Goal: Check status: Check status

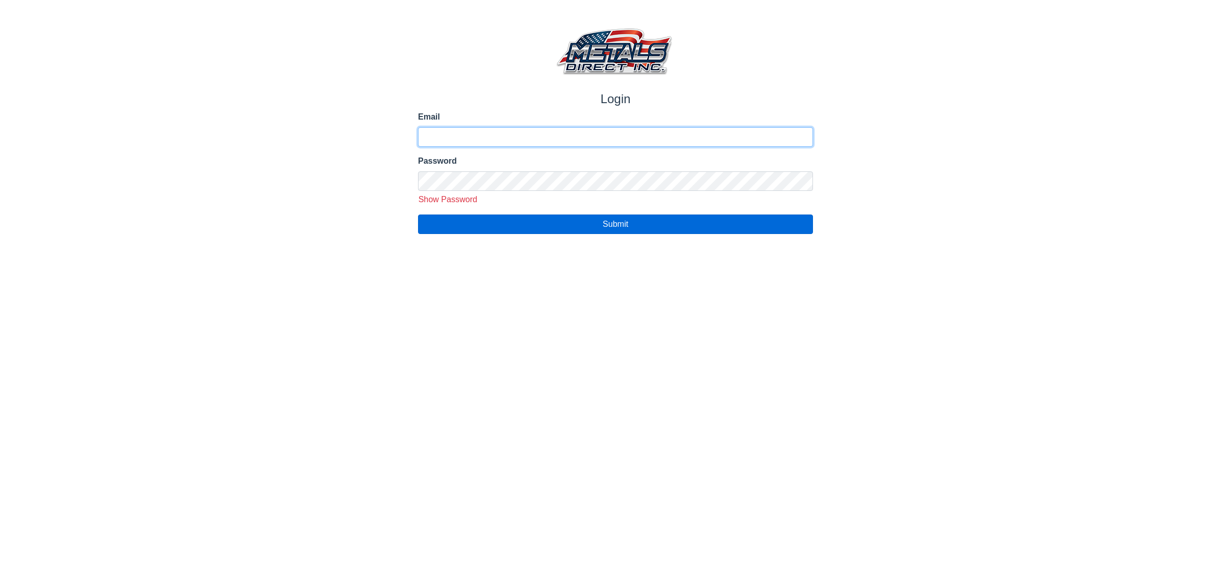
type input "**********"
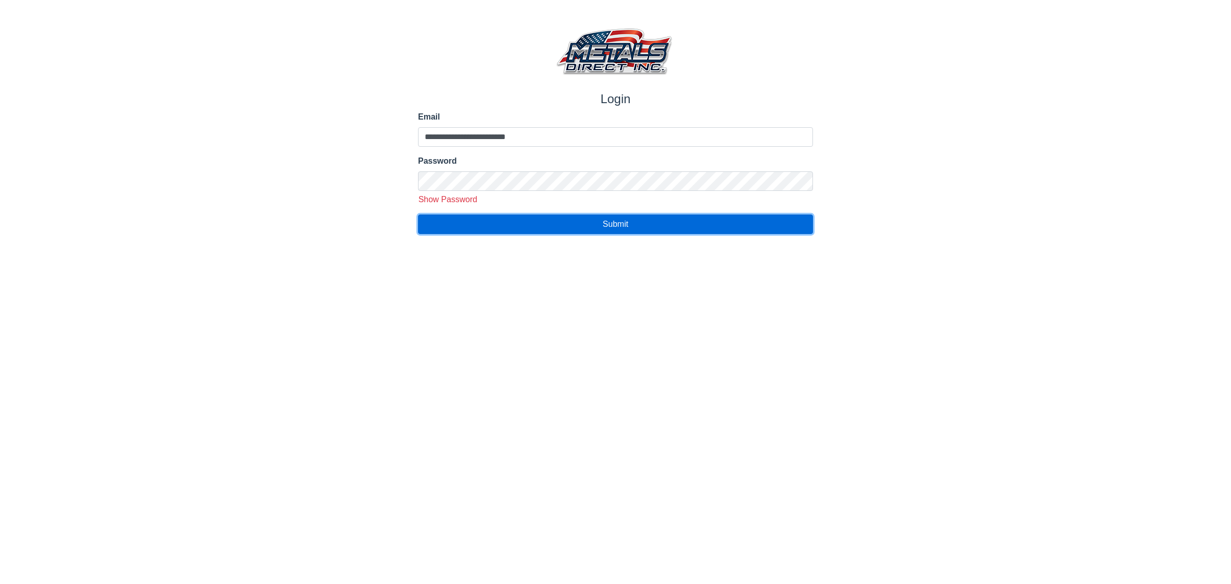
click at [493, 229] on button "Submit" at bounding box center [615, 223] width 395 height 19
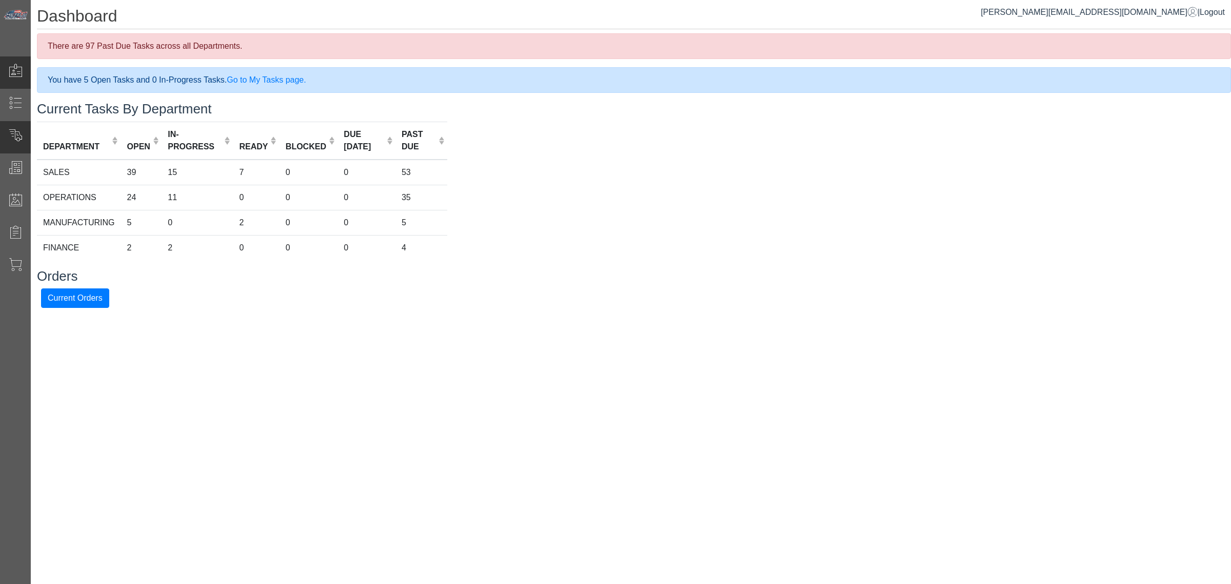
click at [66, 147] on div "Current Orders" at bounding box center [61, 137] width 123 height 32
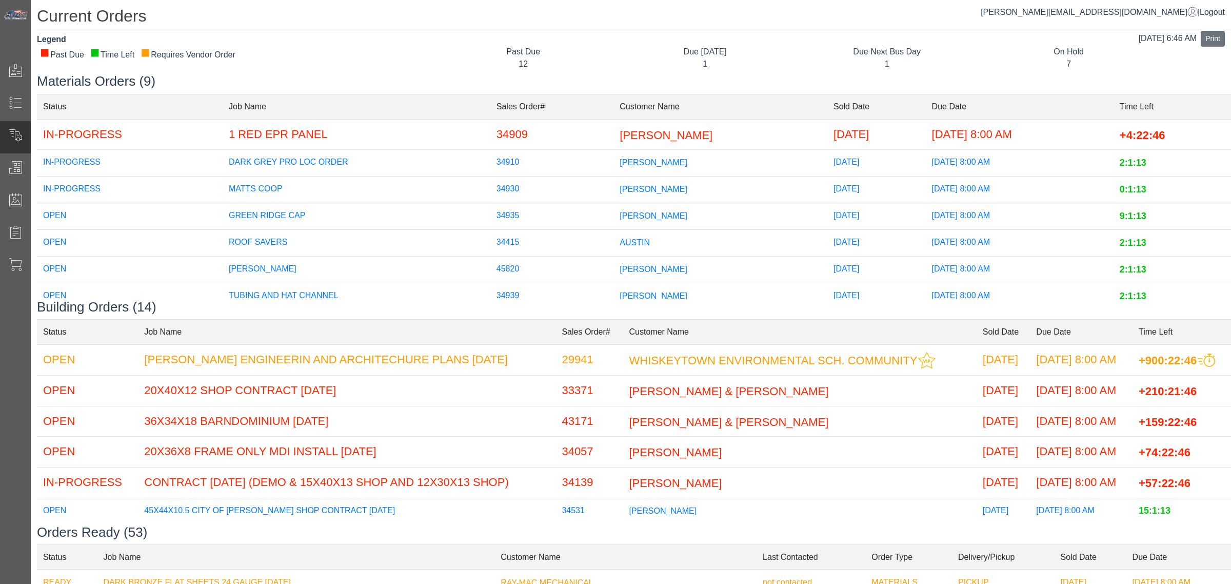
click at [660, 214] on span "[PERSON_NAME]" at bounding box center [653, 215] width 68 height 9
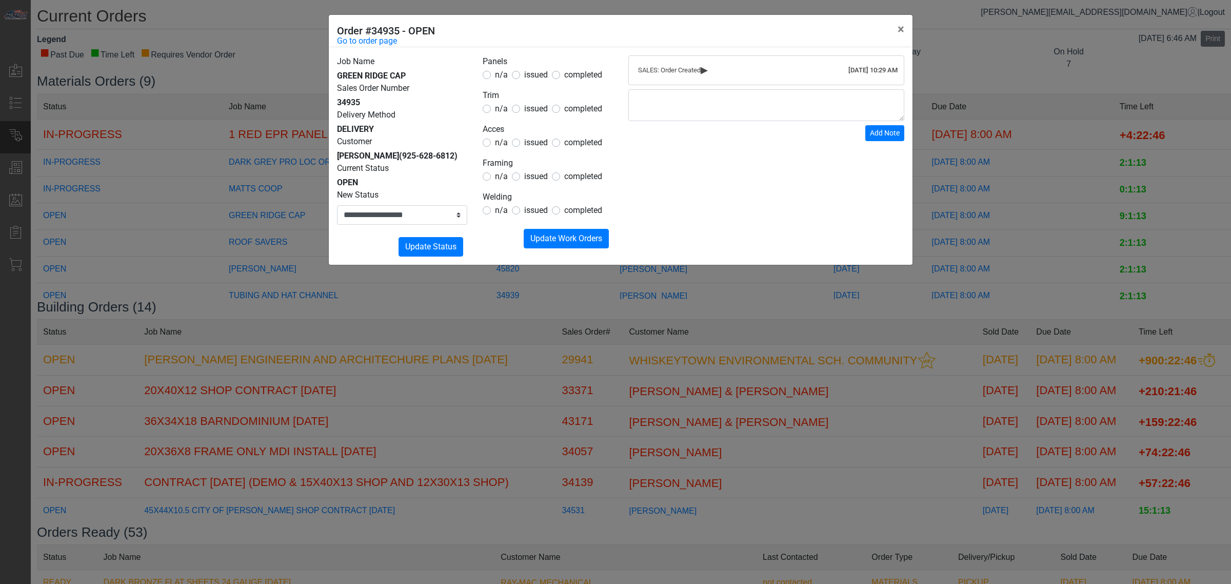
click at [532, 68] on legend "Panels" at bounding box center [548, 61] width 130 height 13
click at [531, 72] on span "issued" at bounding box center [536, 75] width 24 height 10
click at [535, 112] on span "issued" at bounding box center [536, 109] width 24 height 10
click at [496, 74] on span "n/a" at bounding box center [501, 75] width 13 height 10
click at [497, 75] on span "n/a" at bounding box center [501, 75] width 13 height 10
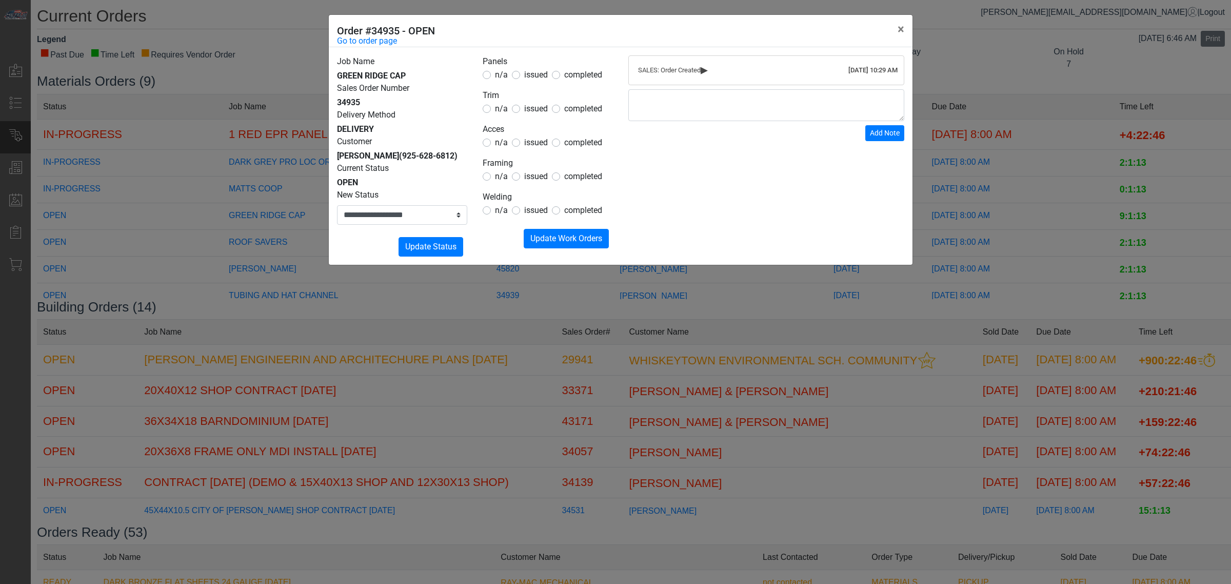
click at [534, 149] on label "issued" at bounding box center [536, 142] width 24 height 12
click at [534, 145] on span "issued" at bounding box center [536, 142] width 24 height 10
click at [498, 181] on span "n/a" at bounding box center [501, 176] width 13 height 10
drag, startPoint x: 496, startPoint y: 208, endPoint x: 496, endPoint y: 214, distance: 5.7
click at [496, 211] on span "n/a" at bounding box center [501, 210] width 13 height 10
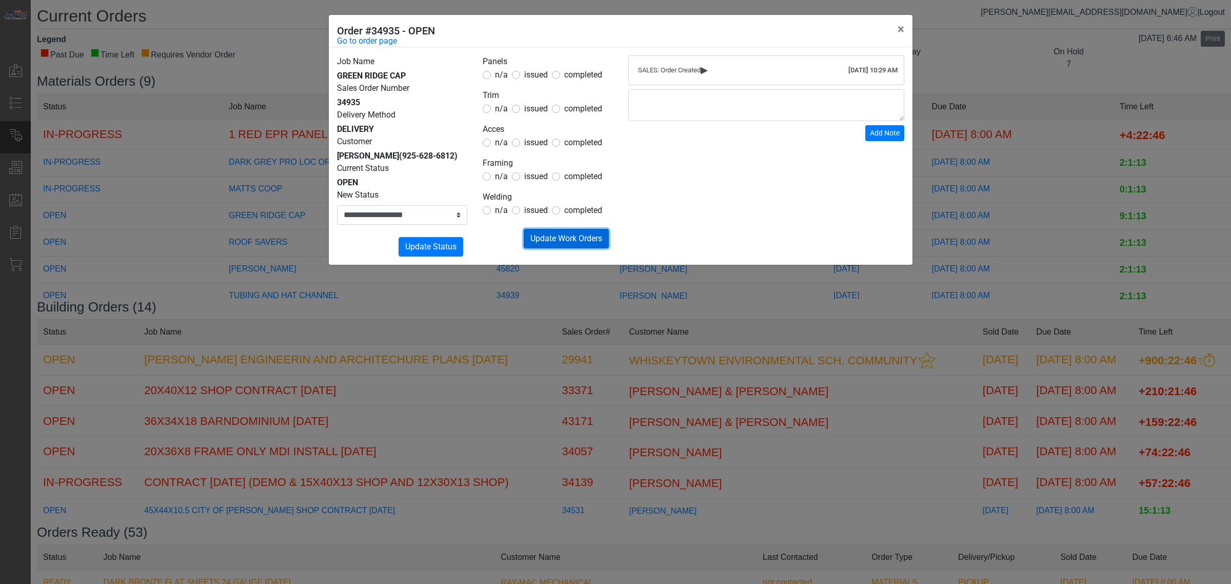
drag, startPoint x: 542, startPoint y: 239, endPoint x: 536, endPoint y: 239, distance: 5.2
click at [540, 239] on span "Update Work Orders" at bounding box center [566, 238] width 72 height 10
click at [431, 218] on select "**********" at bounding box center [402, 214] width 130 height 19
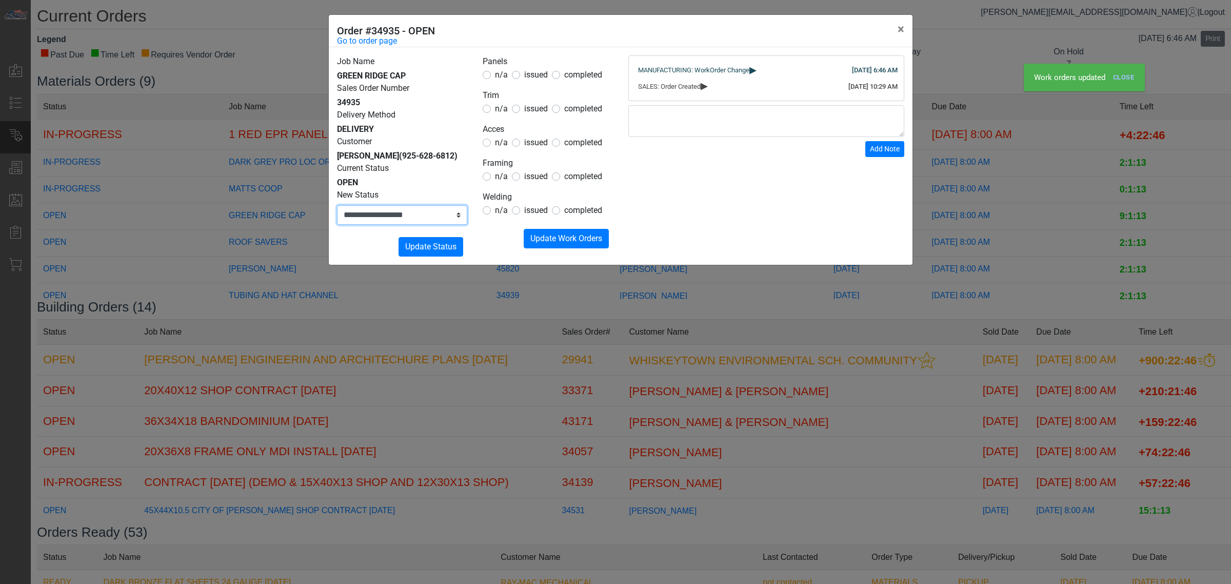
select select "**********"
click at [337, 205] on select "**********" at bounding box center [402, 214] width 130 height 19
click at [432, 238] on button "Submitting Update Status" at bounding box center [430, 246] width 65 height 19
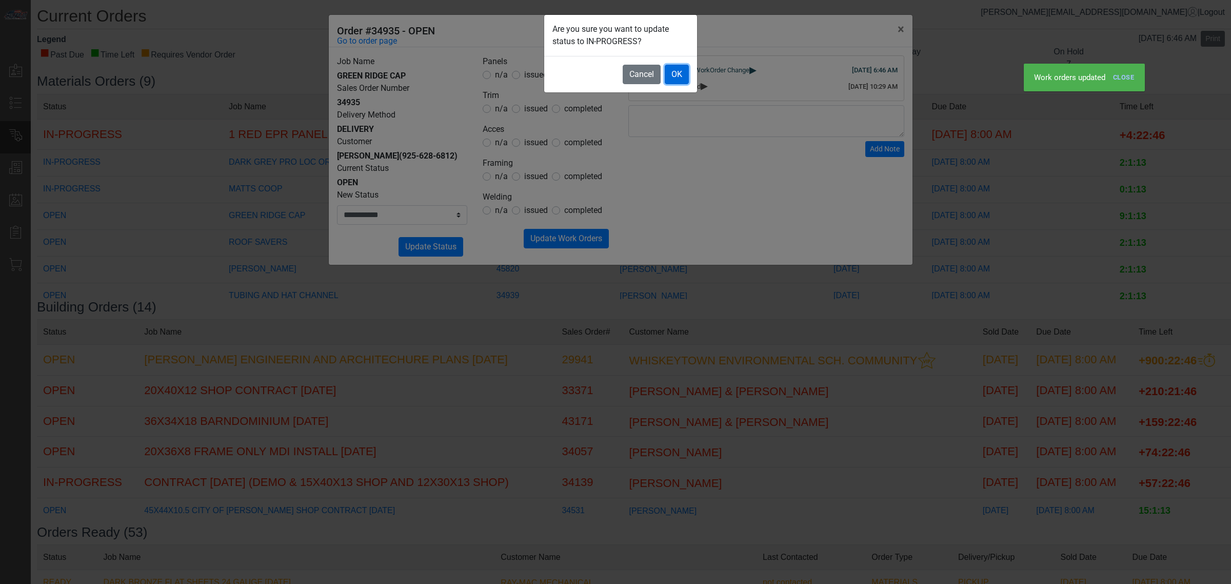
click at [672, 77] on button "OK" at bounding box center [677, 74] width 24 height 19
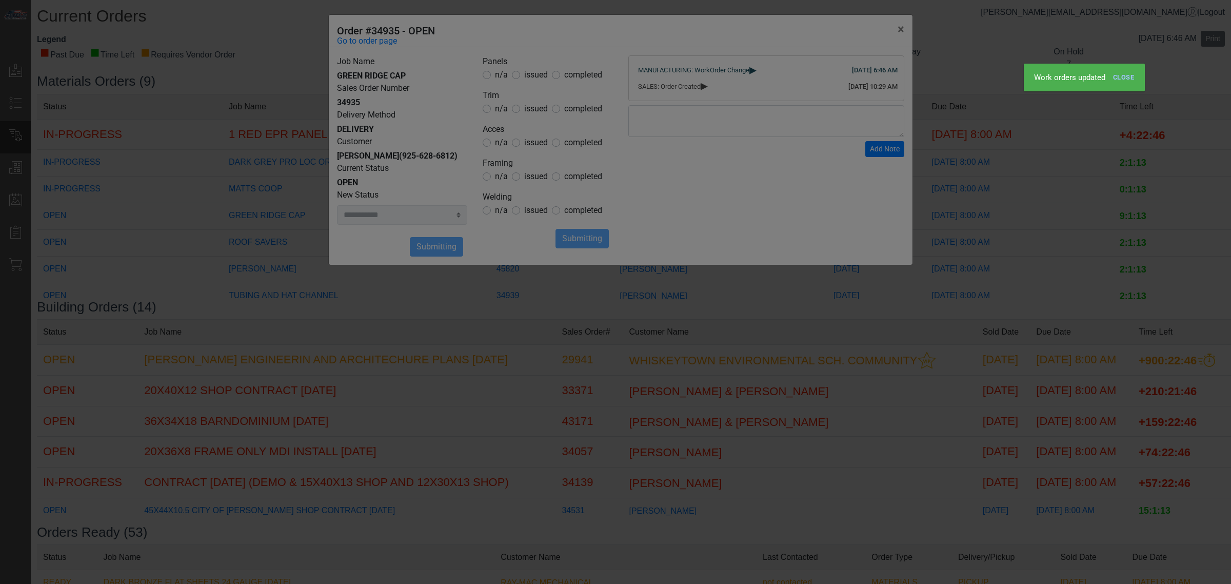
select select
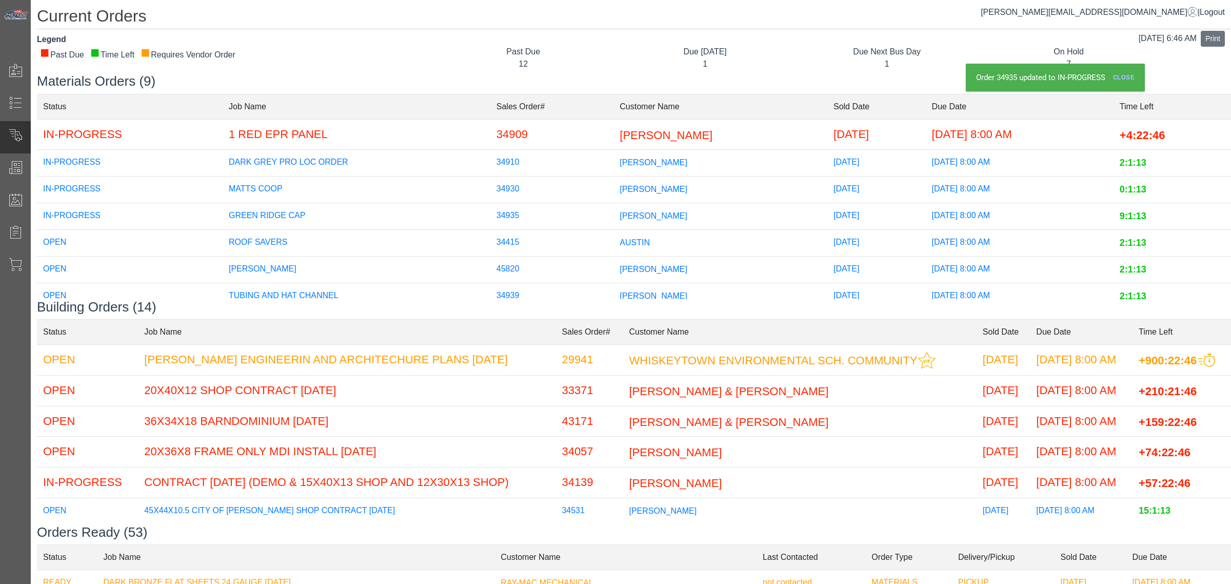
click at [619, 271] on span "[PERSON_NAME]" at bounding box center [653, 269] width 68 height 9
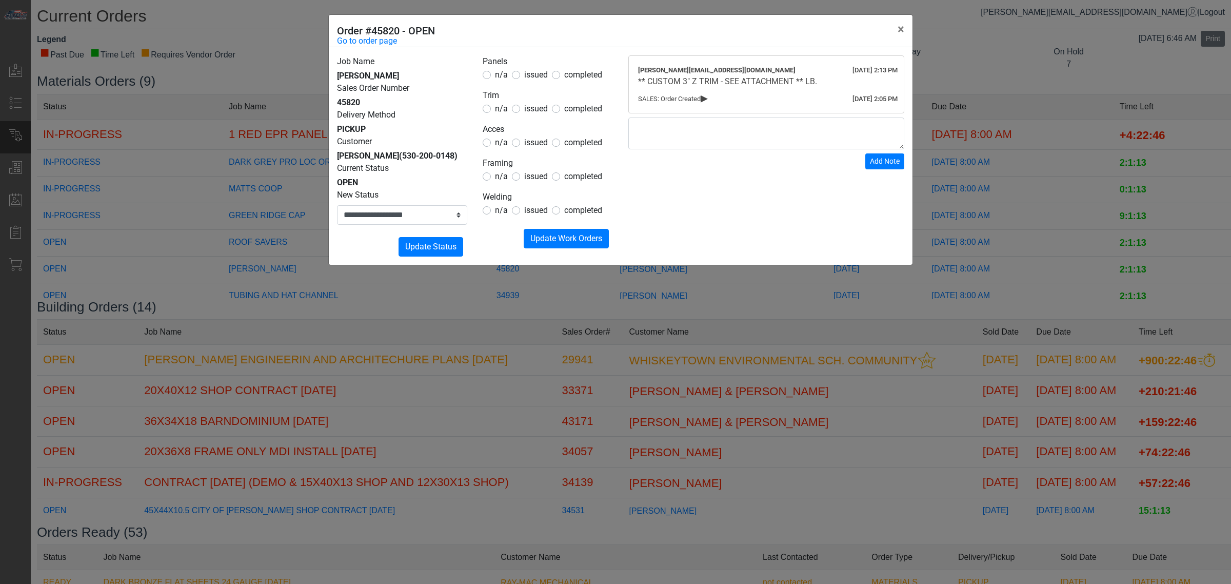
click at [532, 101] on legend "Trim" at bounding box center [548, 95] width 130 height 13
click at [527, 106] on span "issued" at bounding box center [536, 109] width 24 height 10
click at [504, 87] on form "Panels n/a issued completed Trim n/a issued completed Acces n/a issued complete…" at bounding box center [548, 151] width 130 height 193
click at [502, 83] on form "Panels n/a issued completed Trim n/a issued completed Acces n/a issued complete…" at bounding box center [548, 151] width 130 height 193
click at [501, 79] on span "n/a" at bounding box center [501, 75] width 13 height 10
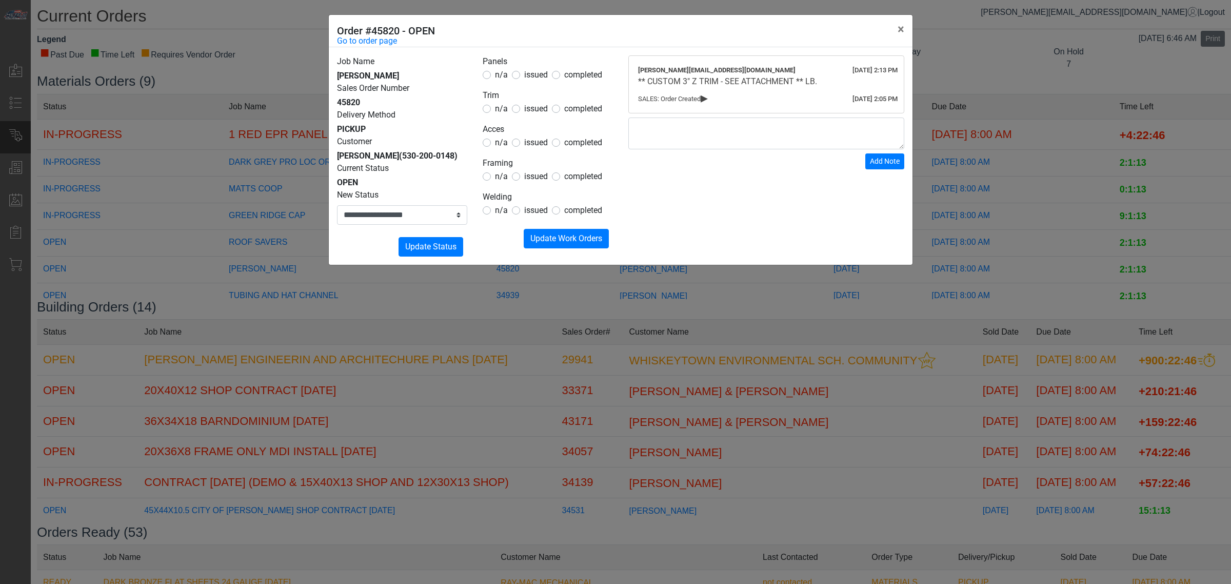
click at [498, 75] on span "n/a" at bounding box center [501, 75] width 13 height 10
drag, startPoint x: 498, startPoint y: 151, endPoint x: 501, endPoint y: 142, distance: 9.6
click at [498, 150] on form "Panels n/a issued completed Trim n/a issued completed Acces n/a issued complete…" at bounding box center [548, 151] width 130 height 193
click at [501, 142] on span "n/a" at bounding box center [501, 142] width 13 height 10
click at [503, 181] on span "n/a" at bounding box center [501, 176] width 13 height 10
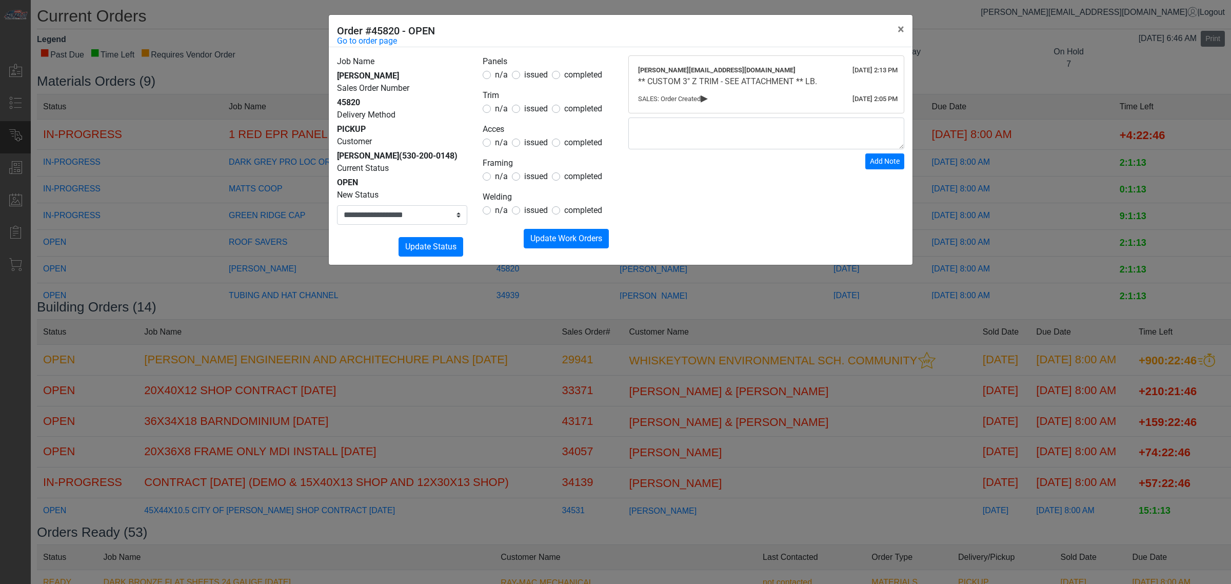
click at [501, 219] on form "Panels n/a issued completed Trim n/a issued completed Acces n/a issued complete…" at bounding box center [548, 151] width 130 height 193
drag, startPoint x: 504, startPoint y: 211, endPoint x: 560, endPoint y: 234, distance: 60.9
click at [503, 211] on span "n/a" at bounding box center [501, 210] width 13 height 10
click at [561, 235] on span "Update Work Orders" at bounding box center [566, 238] width 72 height 10
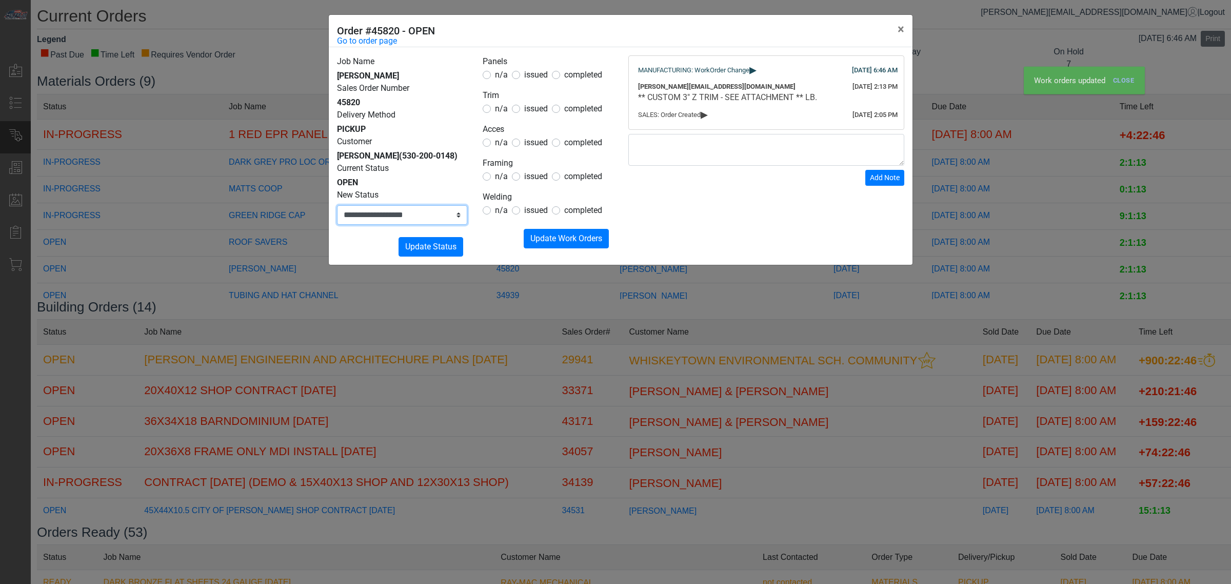
click at [434, 223] on select "**********" at bounding box center [402, 214] width 130 height 19
select select "**********"
click at [337, 205] on select "**********" at bounding box center [402, 214] width 130 height 19
click at [437, 251] on span "Update Status" at bounding box center [430, 247] width 51 height 10
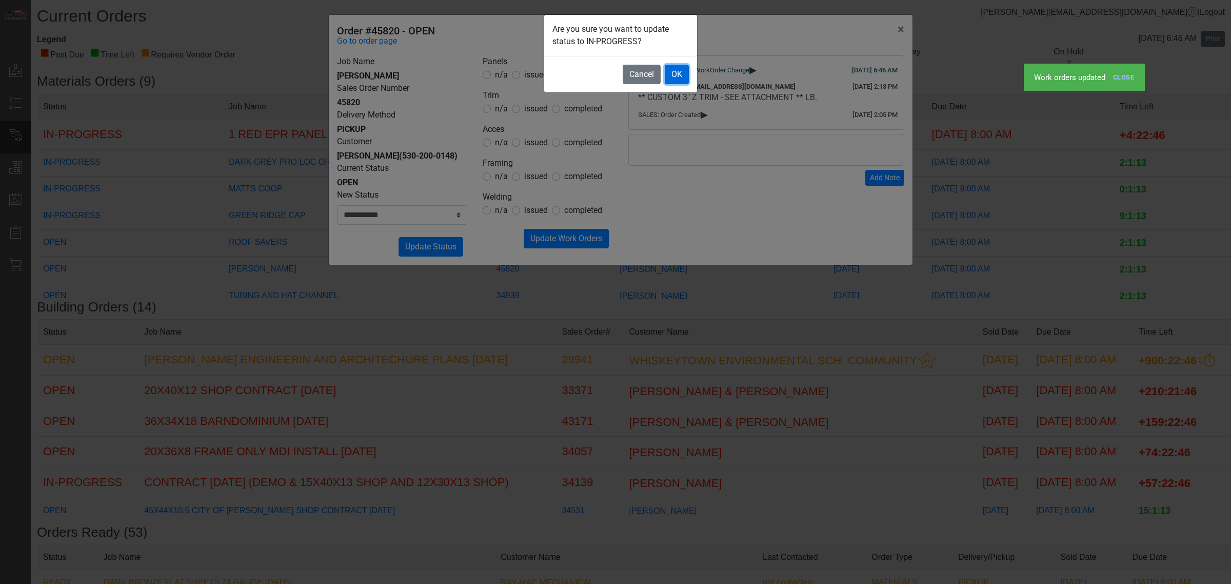
click at [680, 82] on button "OK" at bounding box center [677, 74] width 24 height 19
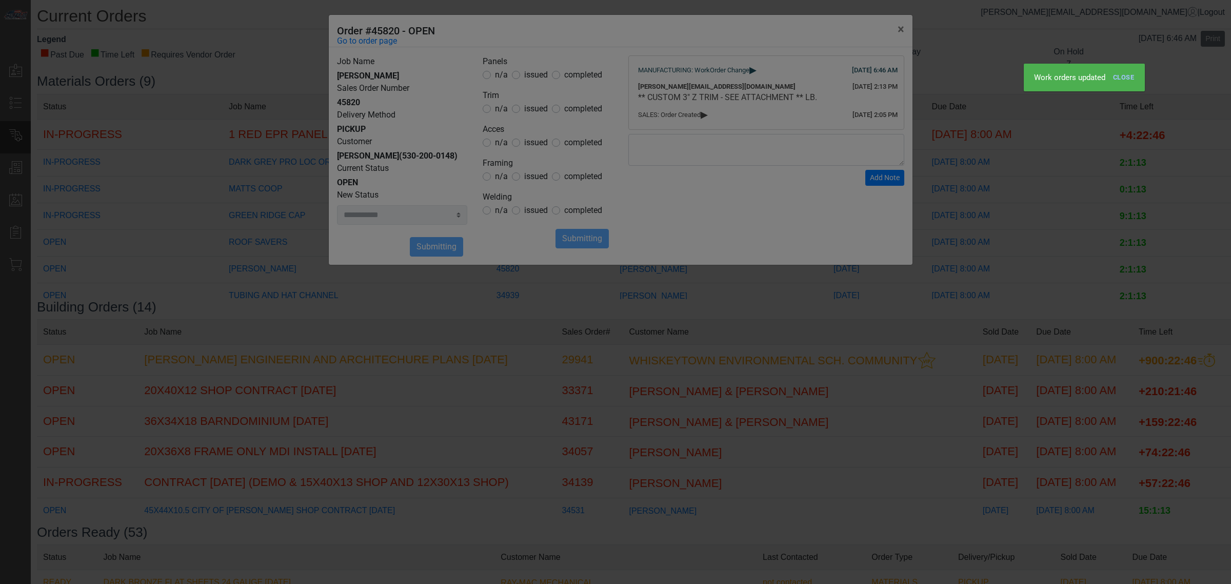
select select
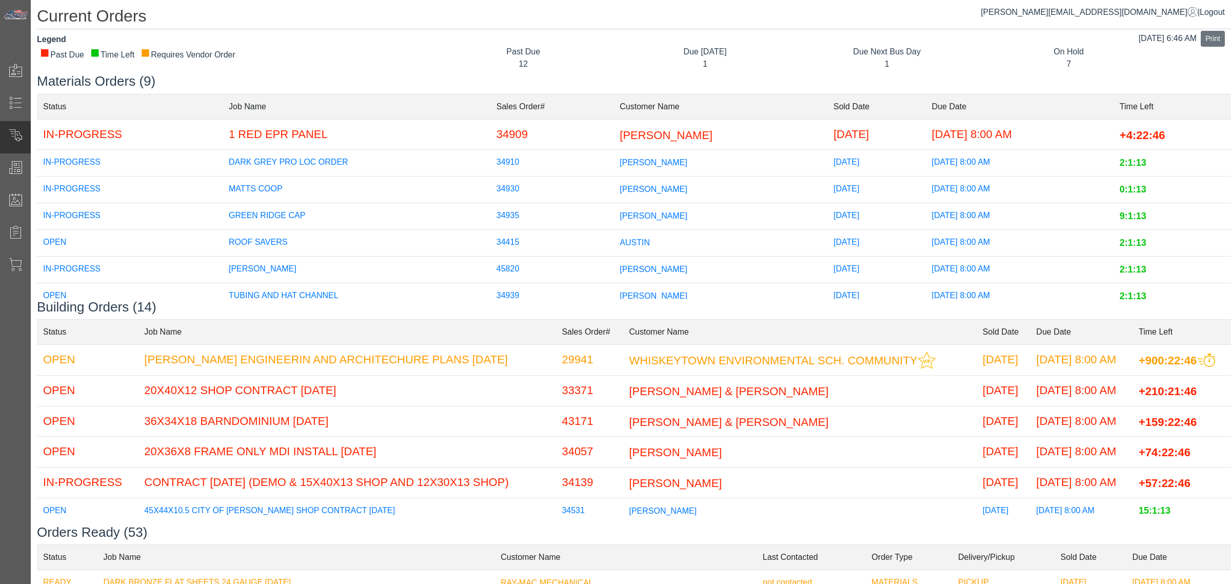
click at [641, 243] on td "AUSTIN" at bounding box center [720, 243] width 214 height 27
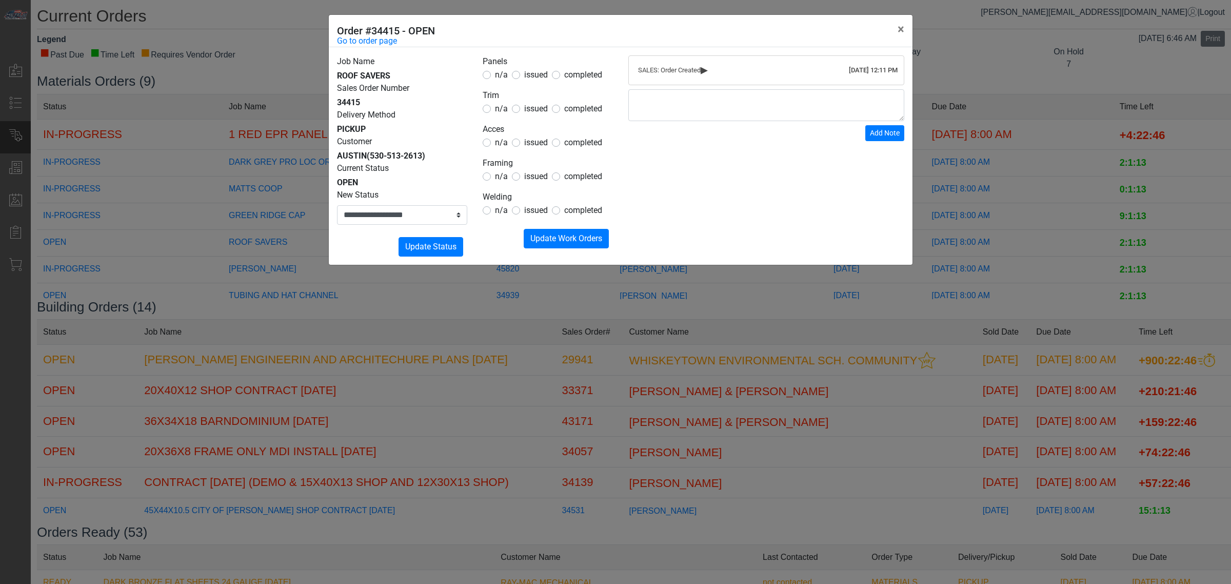
click at [542, 111] on span "issued" at bounding box center [536, 109] width 24 height 10
click at [499, 78] on span "n/a" at bounding box center [501, 75] width 13 height 10
drag, startPoint x: 495, startPoint y: 162, endPoint x: 496, endPoint y: 149, distance: 12.9
click at [495, 160] on legend "Framing" at bounding box center [548, 163] width 130 height 13
click at [497, 146] on span "n/a" at bounding box center [501, 142] width 13 height 10
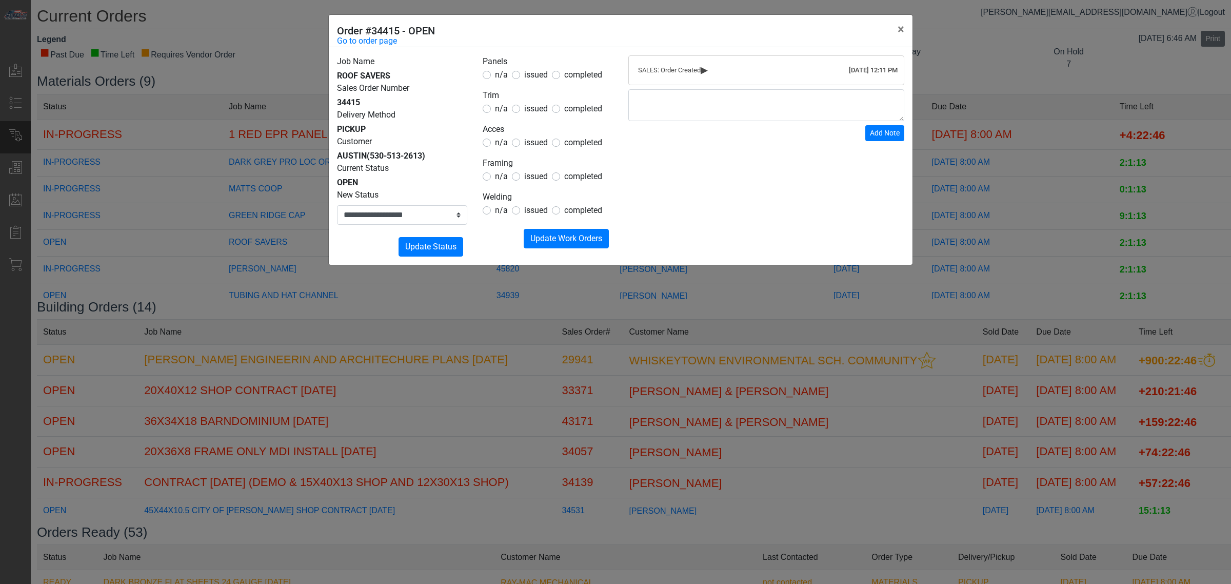
click at [499, 172] on span "n/a" at bounding box center [501, 176] width 13 height 10
click at [501, 210] on span "n/a" at bounding box center [501, 210] width 13 height 10
drag, startPoint x: 555, startPoint y: 230, endPoint x: 524, endPoint y: 238, distance: 33.0
click at [554, 232] on button "Submitting Update Work Orders" at bounding box center [566, 238] width 85 height 19
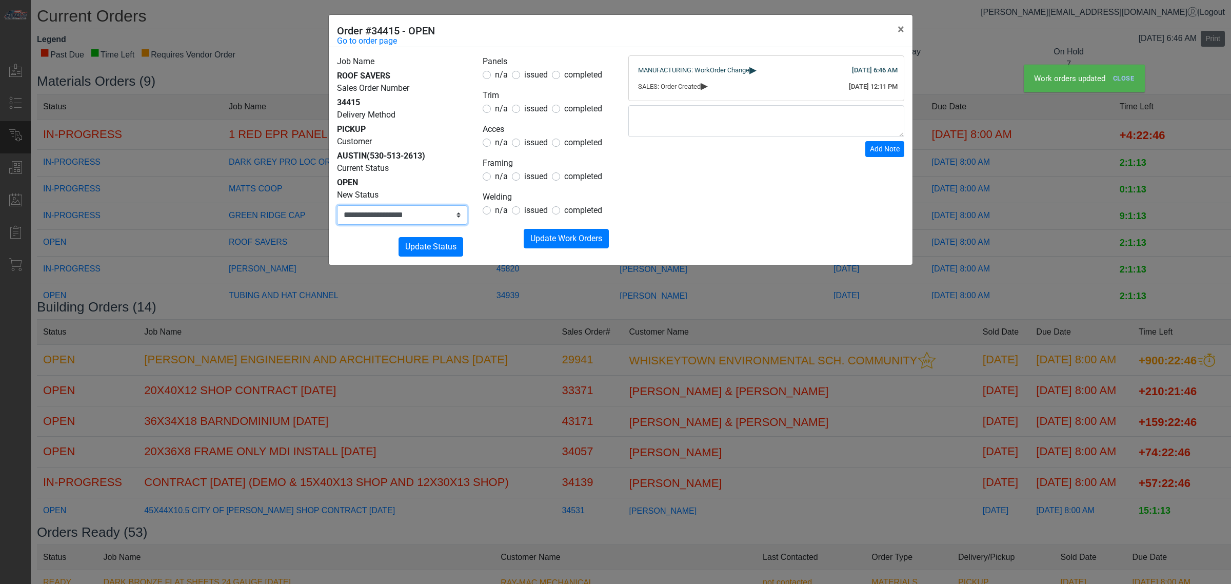
click at [431, 217] on select "**********" at bounding box center [402, 214] width 130 height 19
select select "**********"
click at [337, 205] on select "**********" at bounding box center [402, 214] width 130 height 19
click at [427, 239] on button "Submitting Update Status" at bounding box center [430, 246] width 65 height 19
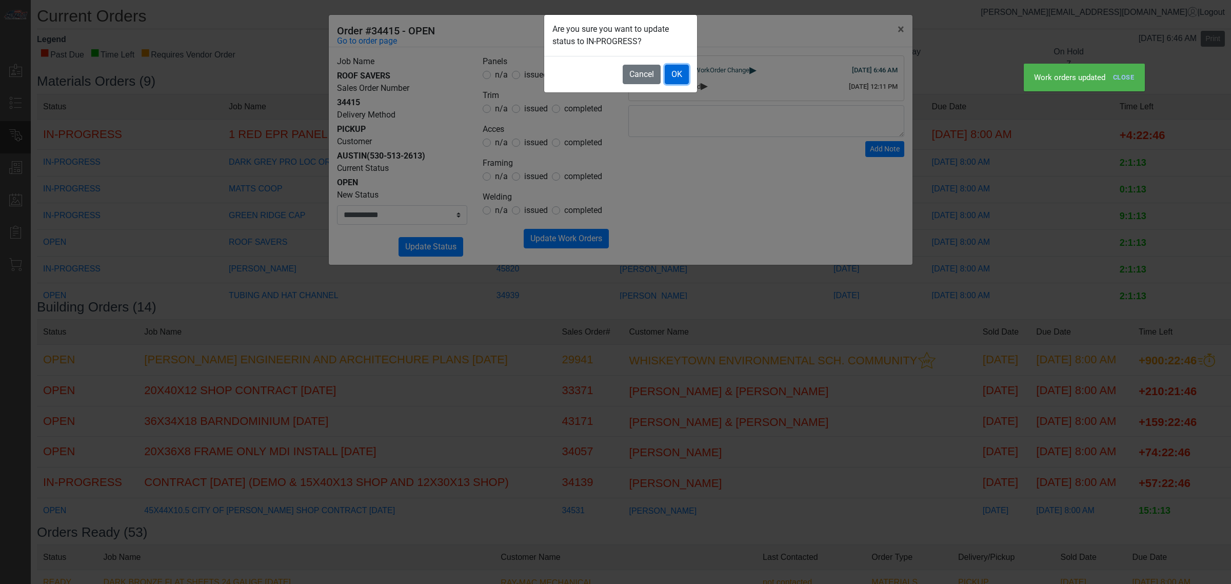
click at [688, 77] on button "OK" at bounding box center [677, 74] width 24 height 19
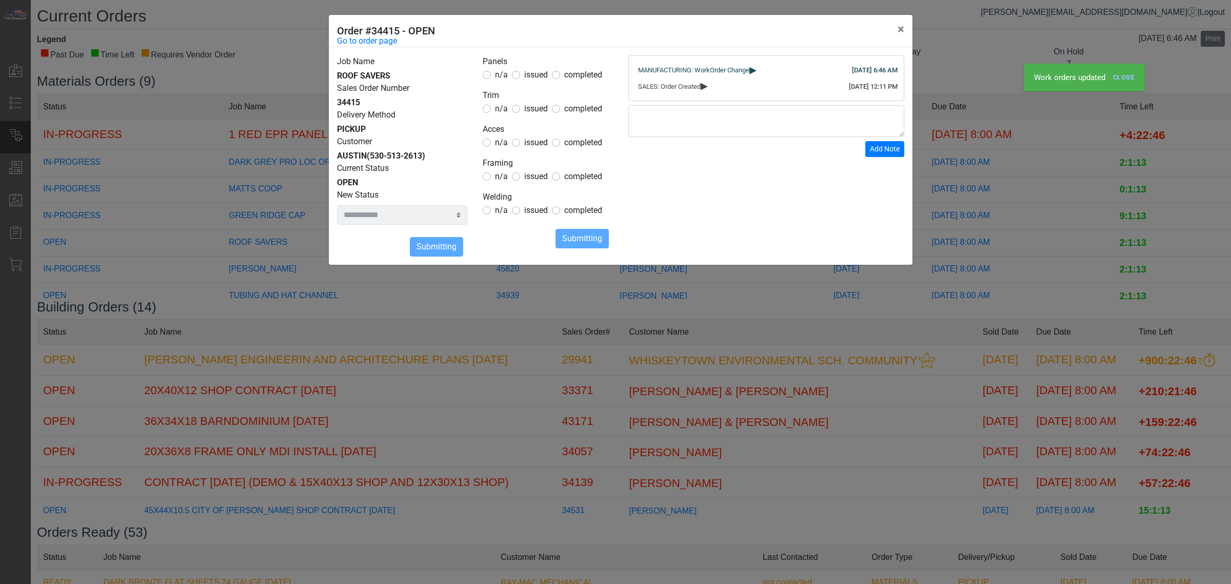
select select
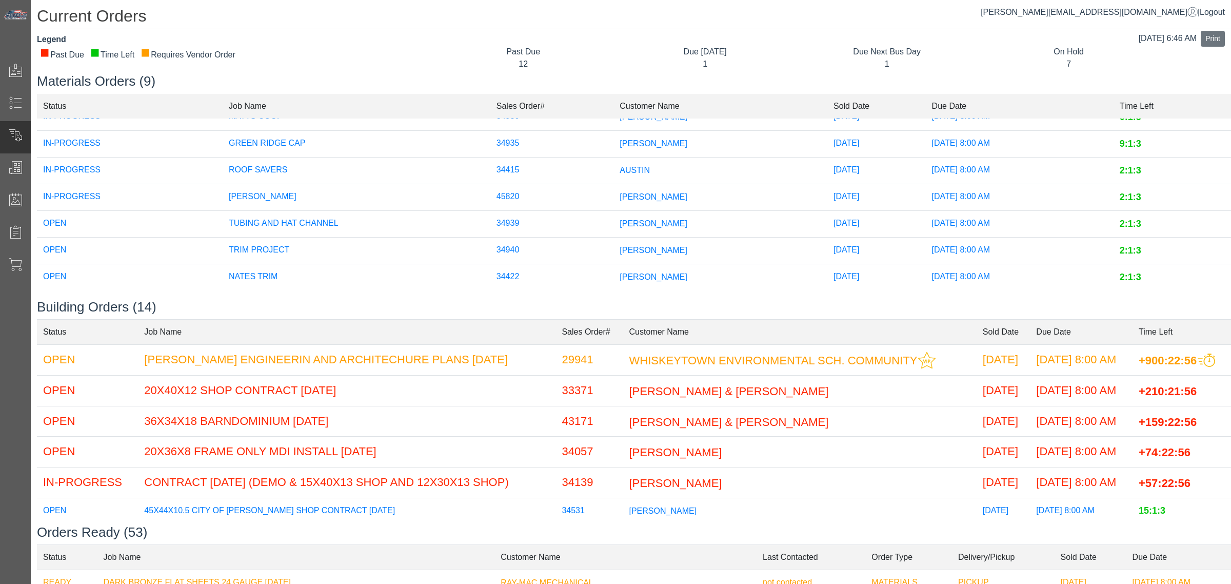
scroll to position [83, 0]
